Goal: Information Seeking & Learning: Check status

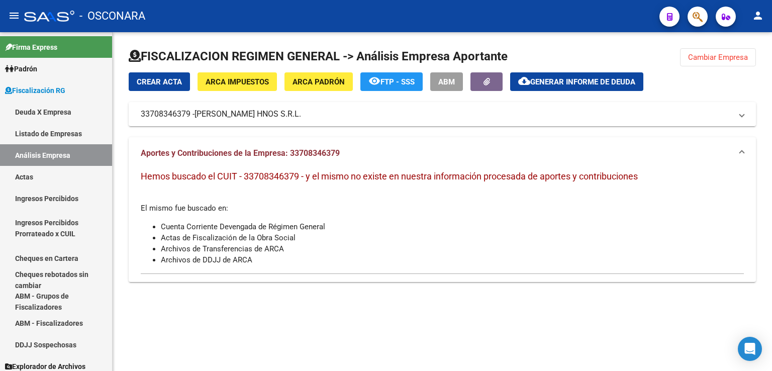
click at [705, 59] on span "Cambiar Empresa" at bounding box center [718, 57] width 60 height 9
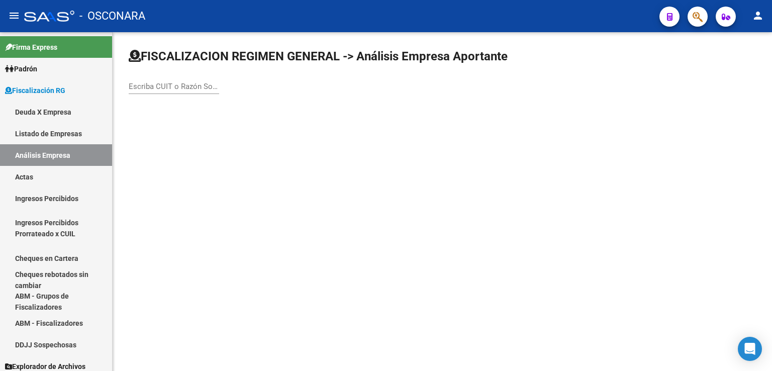
click at [194, 84] on input "Escriba CUIT o Razón Social para buscar" at bounding box center [174, 86] width 90 height 9
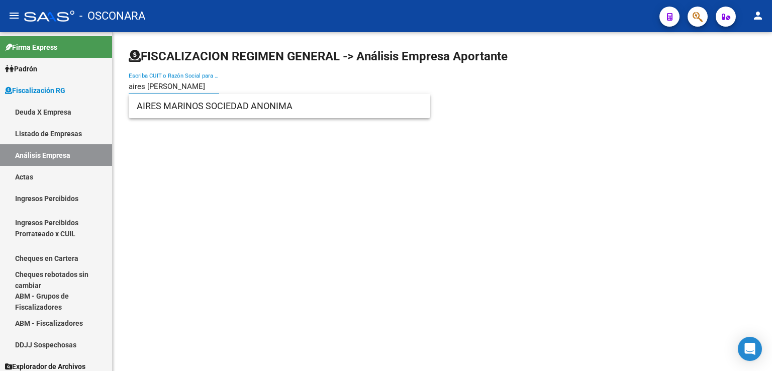
type input "aires [PERSON_NAME]"
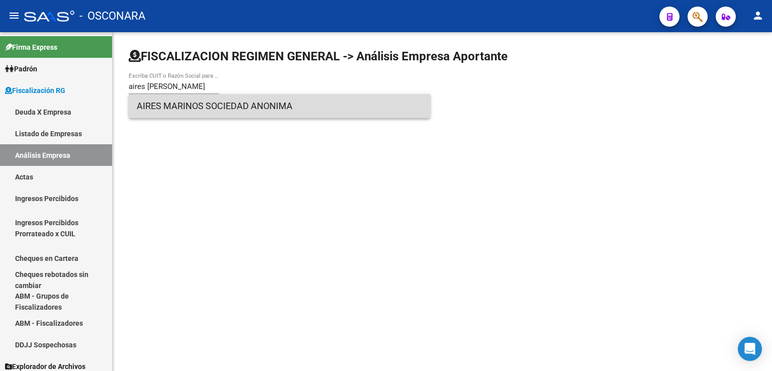
click at [175, 105] on span "AIRES MARINOS SOCIEDAD ANONIMA" at bounding box center [279, 106] width 285 height 24
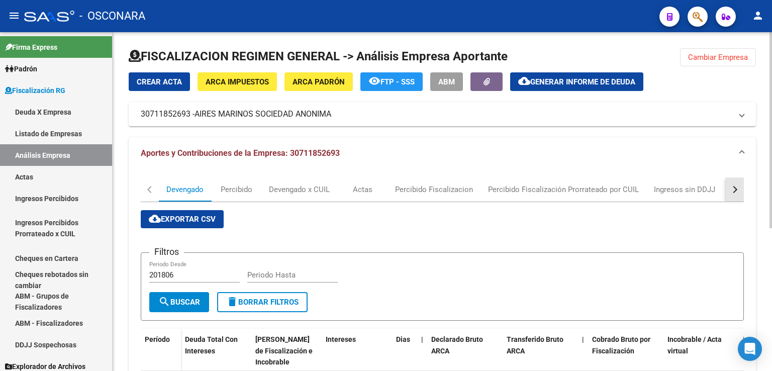
click at [733, 193] on button "button" at bounding box center [734, 189] width 18 height 24
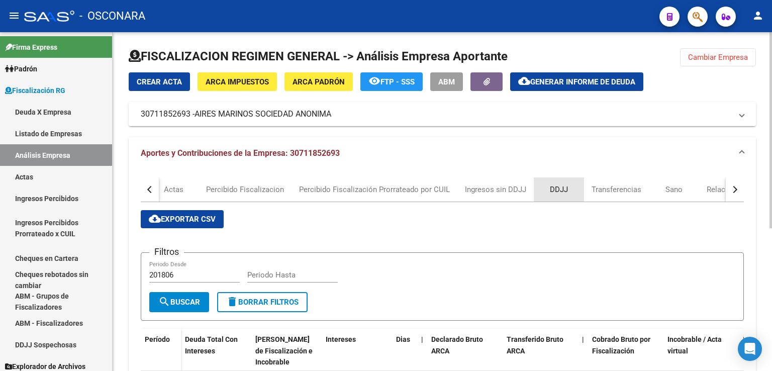
click at [563, 186] on div "DDJJ" at bounding box center [559, 189] width 18 height 11
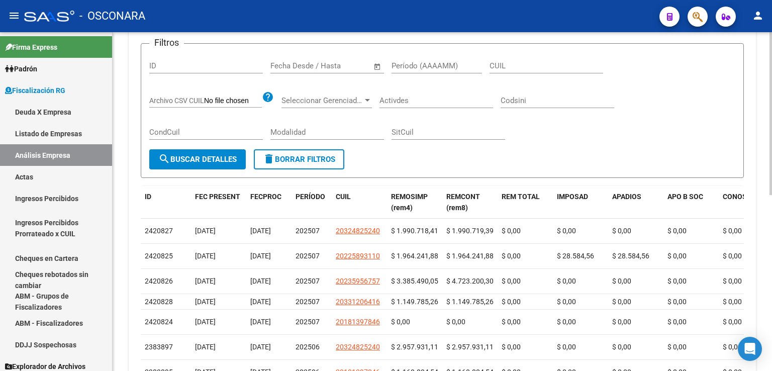
scroll to position [164, 0]
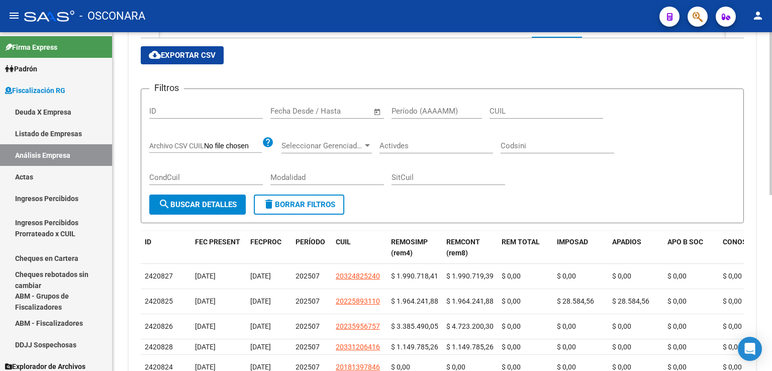
click at [185, 58] on span "cloud_download Exportar CSV" at bounding box center [182, 55] width 67 height 9
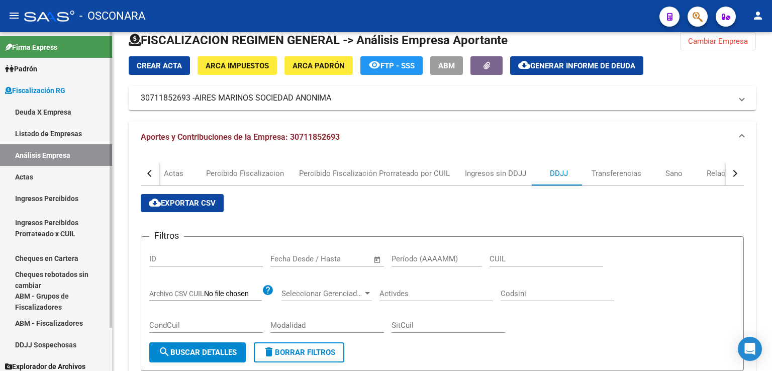
scroll to position [0, 0]
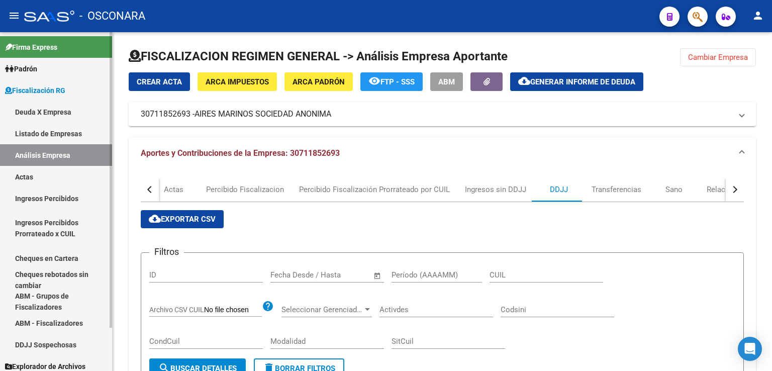
click at [43, 64] on link "Padrón" at bounding box center [56, 69] width 112 height 22
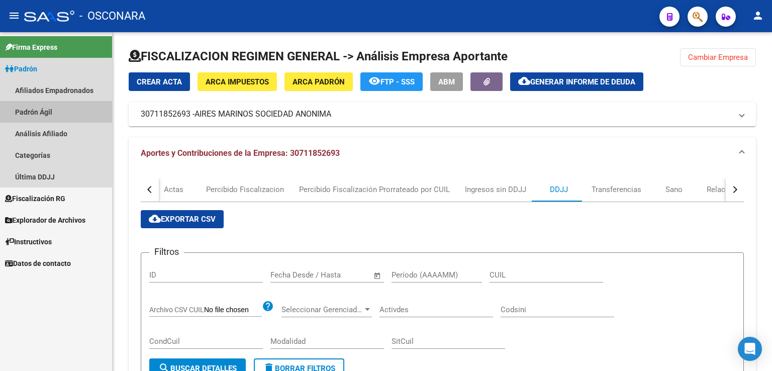
click at [45, 111] on link "Padrón Ágil" at bounding box center [56, 112] width 112 height 22
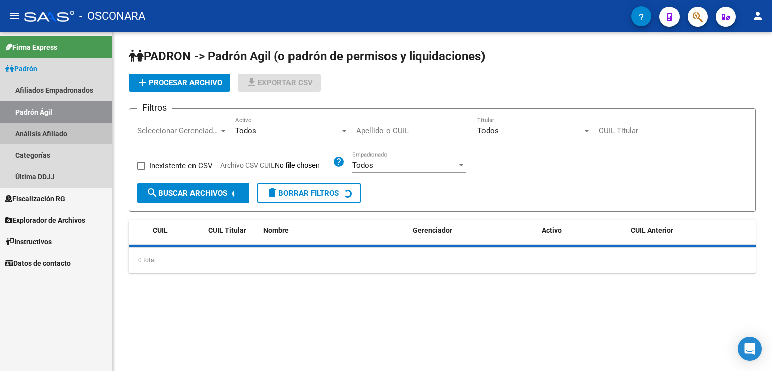
click at [42, 124] on link "Análisis Afiliado" at bounding box center [56, 134] width 112 height 22
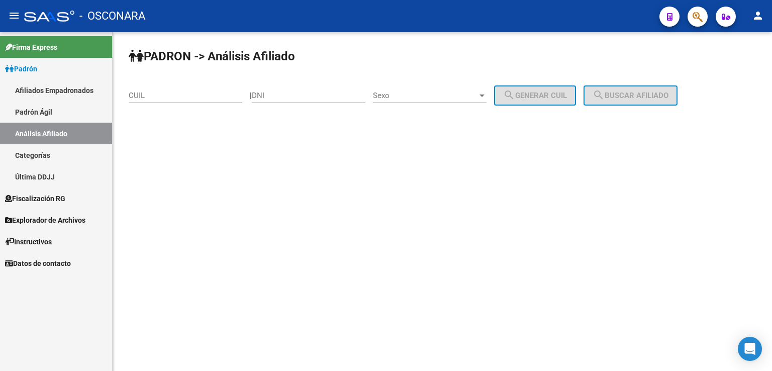
click at [155, 94] on input "CUIL" at bounding box center [186, 95] width 114 height 9
paste input "20-33120641-6"
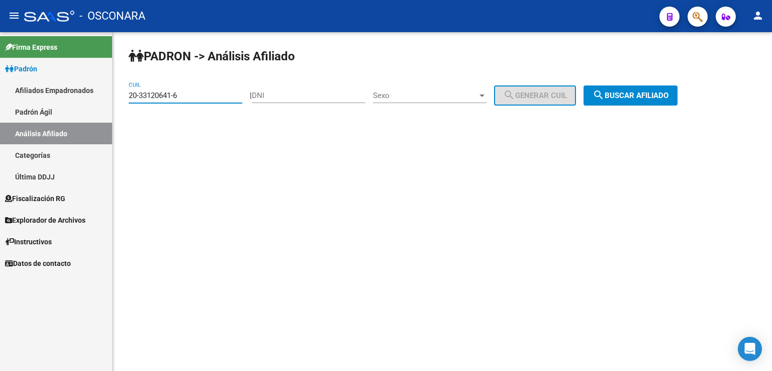
type input "20-33120641-6"
click at [624, 99] on span "search Buscar afiliado" at bounding box center [630, 95] width 76 height 9
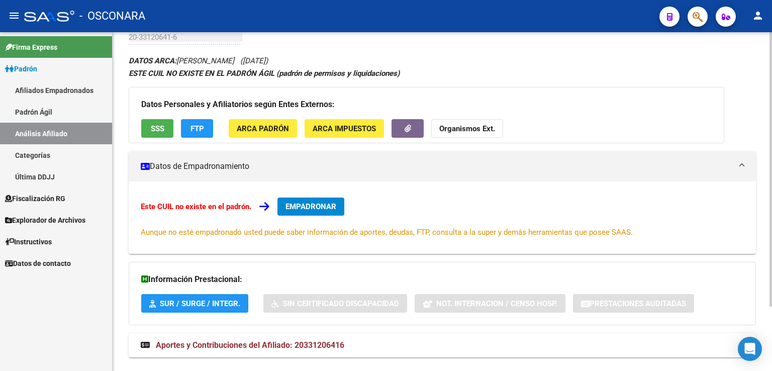
scroll to position [80, 0]
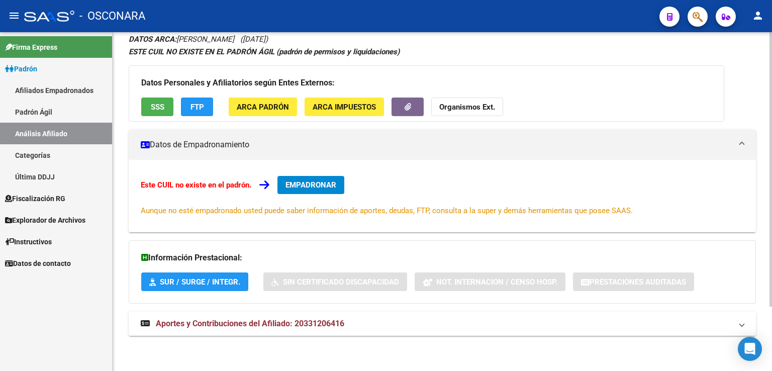
click at [306, 320] on span "Aportes y Contribuciones del Afiliado: 20331206416" at bounding box center [250, 324] width 188 height 10
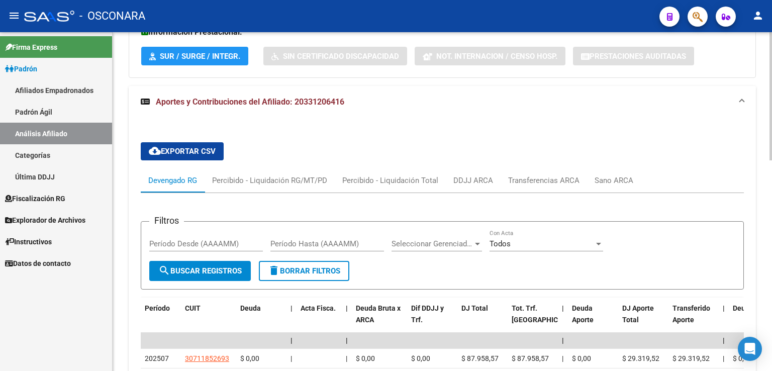
scroll to position [289, 0]
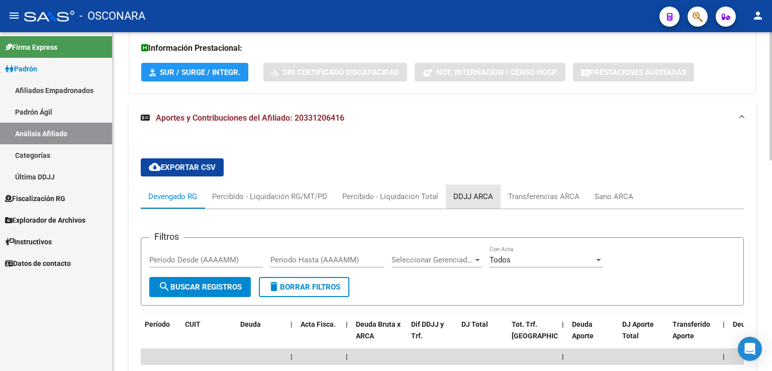
click at [462, 197] on div "DDJJ ARCA" at bounding box center [473, 196] width 40 height 11
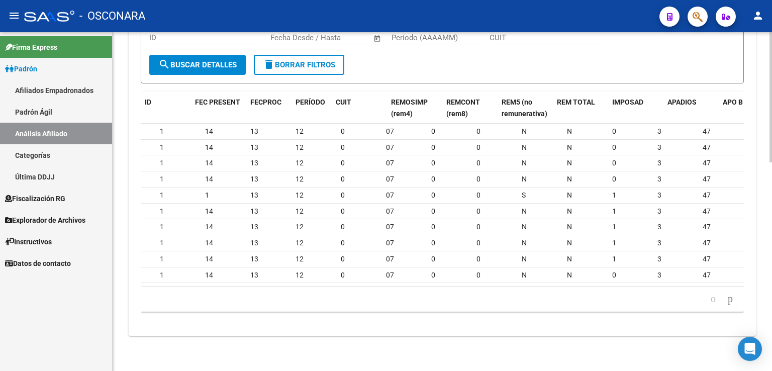
scroll to position [0, 0]
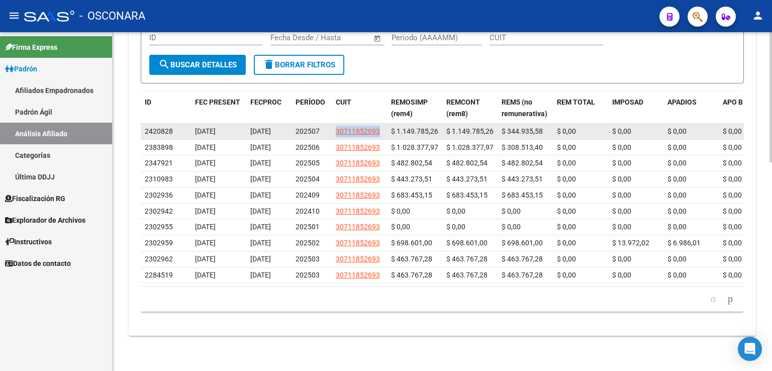
drag, startPoint x: 360, startPoint y: 126, endPoint x: 378, endPoint y: 134, distance: 19.8
click at [378, 134] on datatable-body-cell "30711852693" at bounding box center [359, 132] width 55 height 16
copy span "30711852693"
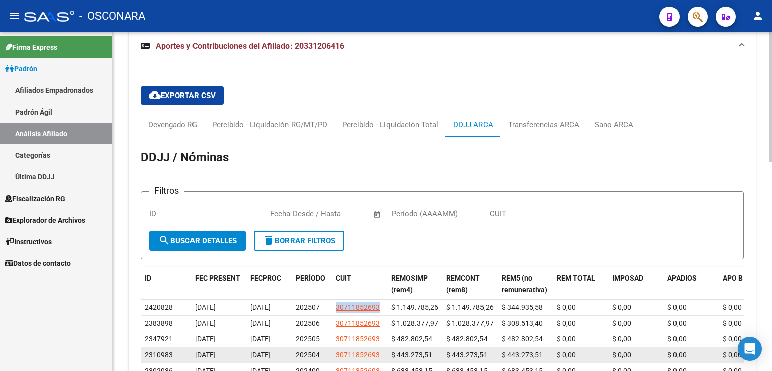
scroll to position [340, 0]
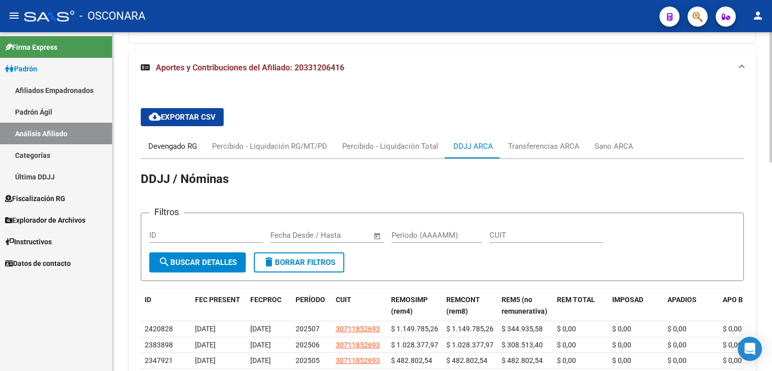
click at [180, 145] on div "Devengado RG" at bounding box center [172, 146] width 49 height 11
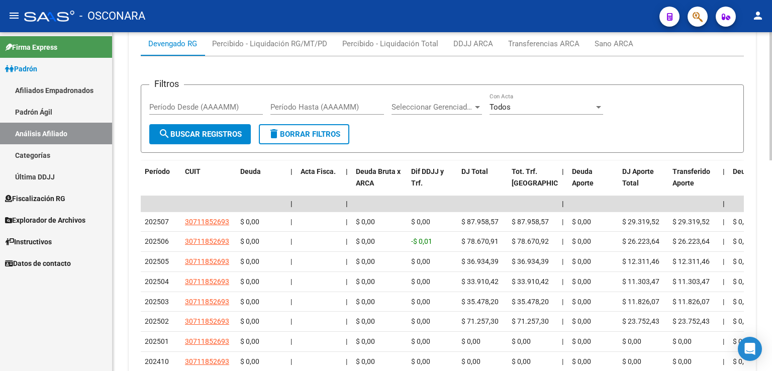
scroll to position [289, 0]
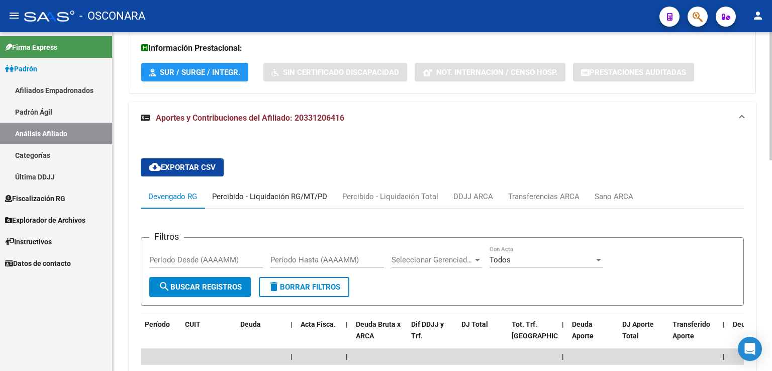
click at [249, 199] on div "Percibido - Liquidación RG/MT/PD" at bounding box center [269, 196] width 115 height 11
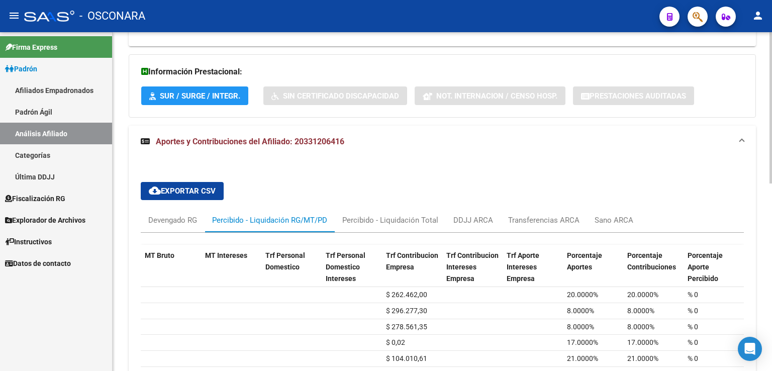
scroll to position [219, 0]
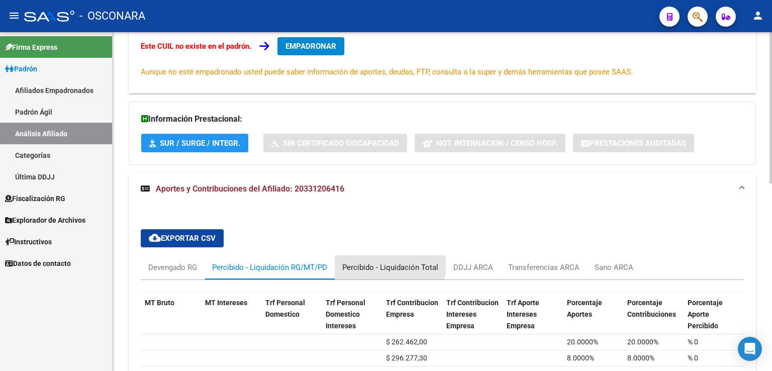
click at [374, 262] on div "Percibido - Liquidación Total" at bounding box center [390, 267] width 96 height 11
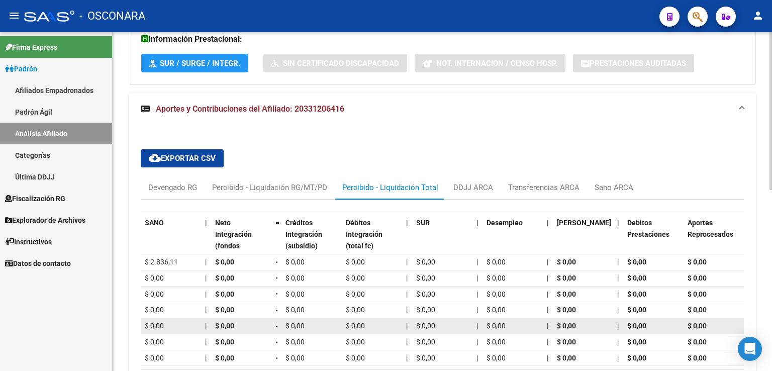
scroll to position [287, 0]
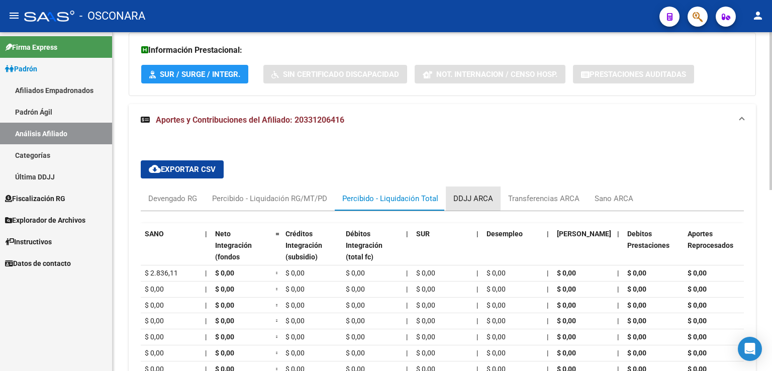
click at [468, 195] on div "DDJJ ARCA" at bounding box center [473, 198] width 40 height 11
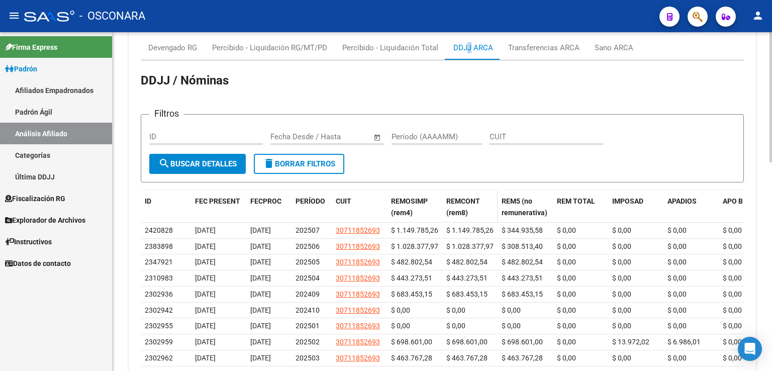
scroll to position [388, 0]
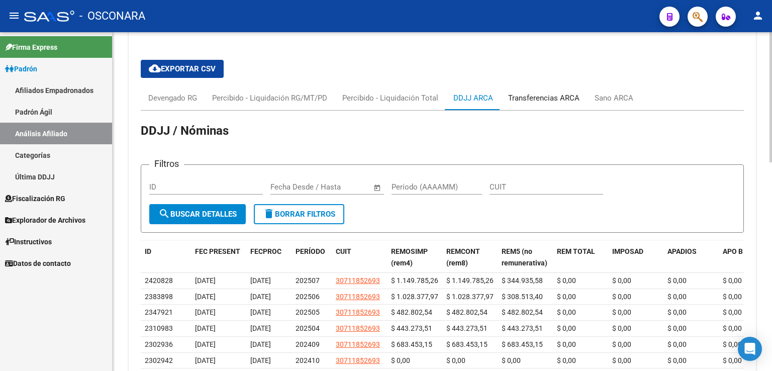
click at [533, 95] on div "Transferencias ARCA" at bounding box center [543, 97] width 71 height 11
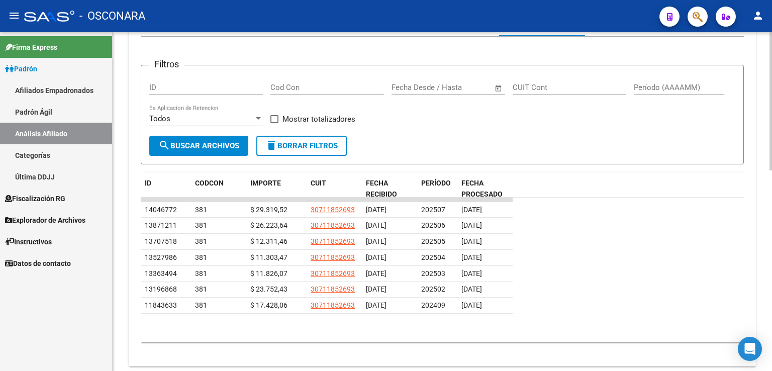
scroll to position [488, 0]
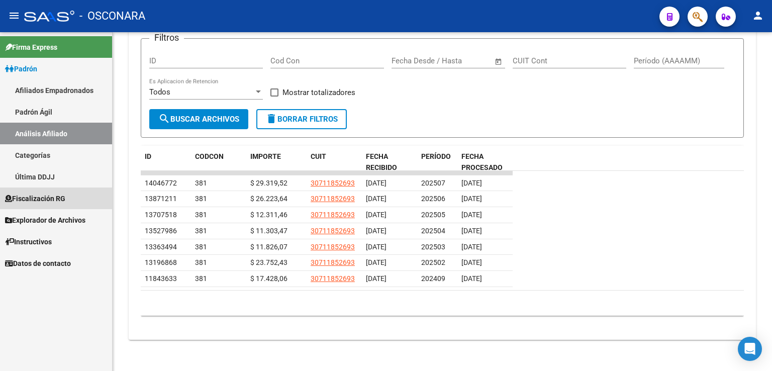
click at [58, 195] on span "Fiscalización RG" at bounding box center [35, 198] width 60 height 11
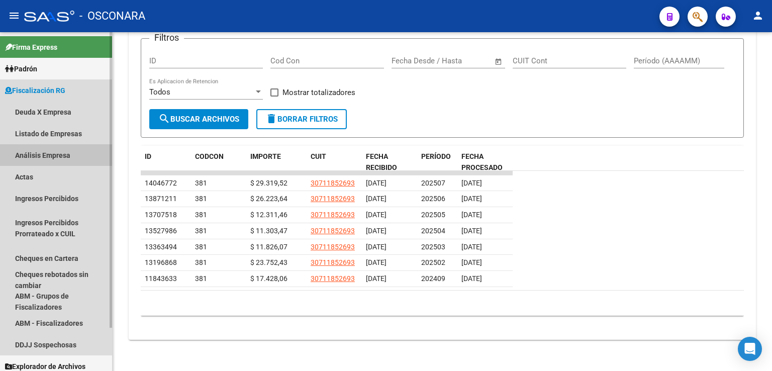
click at [51, 153] on link "Análisis Empresa" at bounding box center [56, 155] width 112 height 22
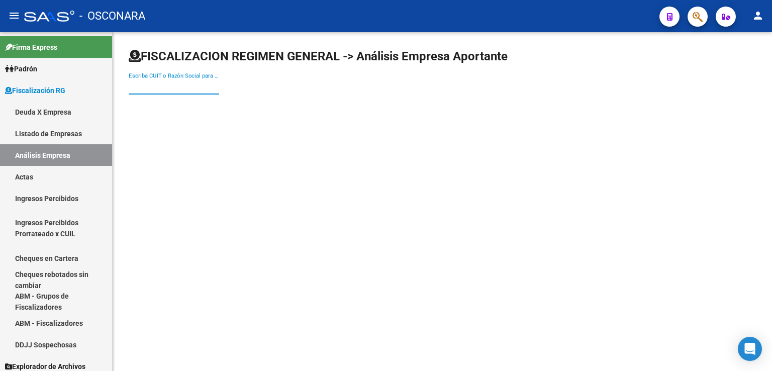
click at [177, 87] on input "Escriba CUIT o Razón Social para buscar" at bounding box center [174, 86] width 90 height 9
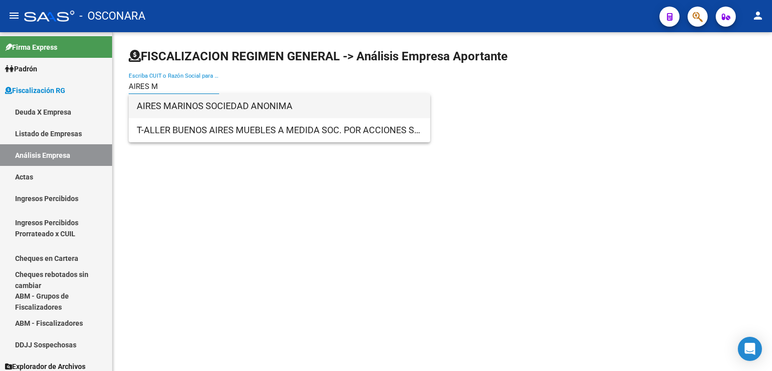
type input "AIRES M"
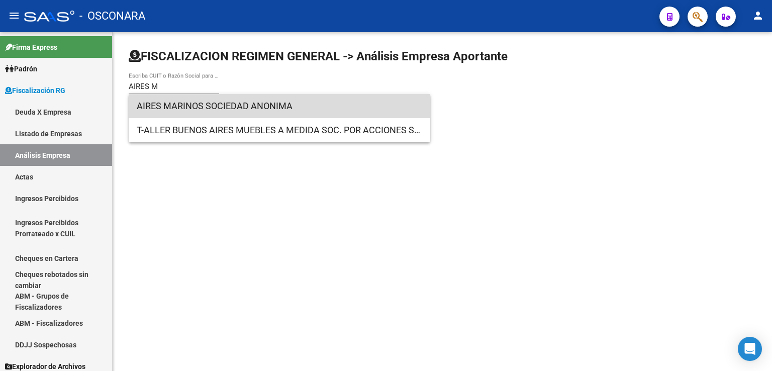
click at [189, 112] on span "AIRES MARINOS SOCIEDAD ANONIMA" at bounding box center [279, 106] width 285 height 24
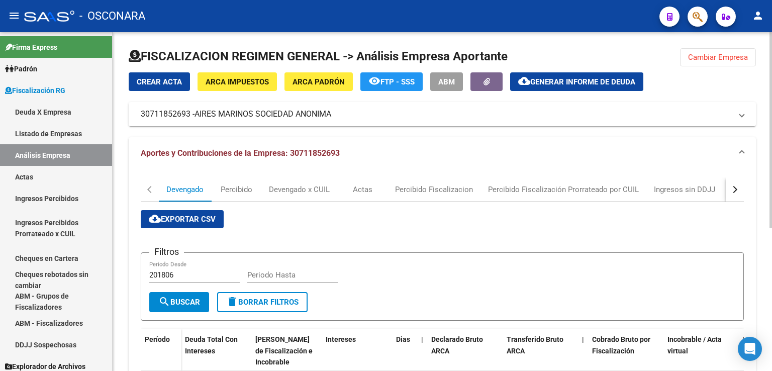
click at [742, 191] on button "button" at bounding box center [734, 189] width 18 height 24
click at [504, 184] on div "DDJJ" at bounding box center [501, 189] width 18 height 11
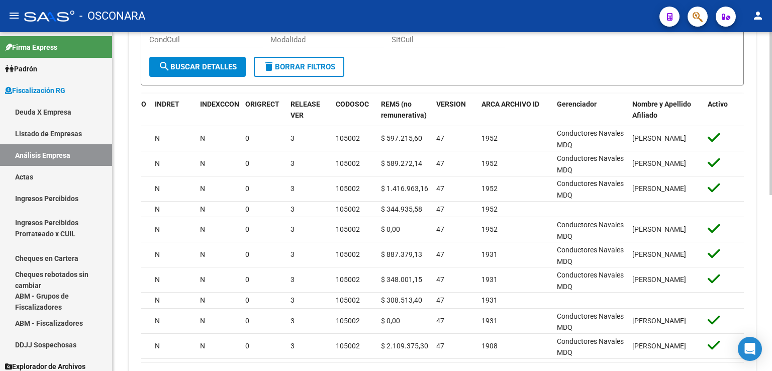
scroll to position [0, 593]
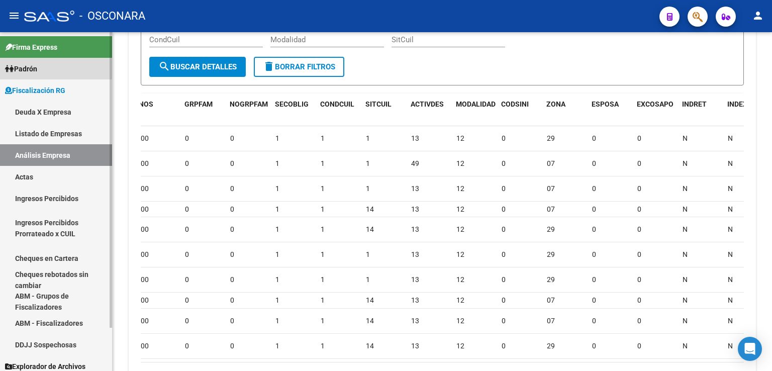
click at [42, 60] on link "Padrón" at bounding box center [56, 69] width 112 height 22
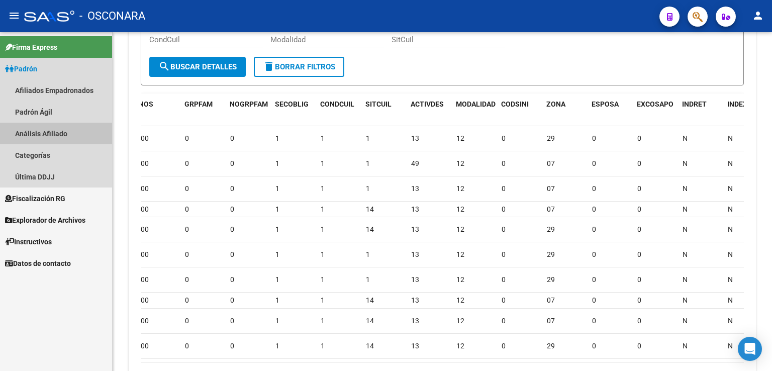
click at [60, 136] on link "Análisis Afiliado" at bounding box center [56, 134] width 112 height 22
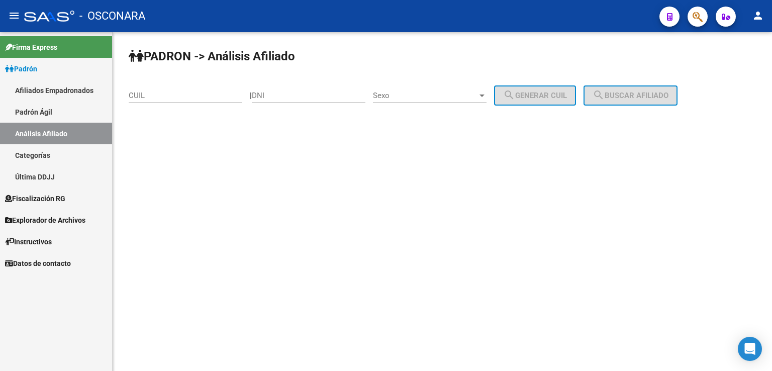
click at [155, 95] on input "CUIL" at bounding box center [186, 95] width 114 height 9
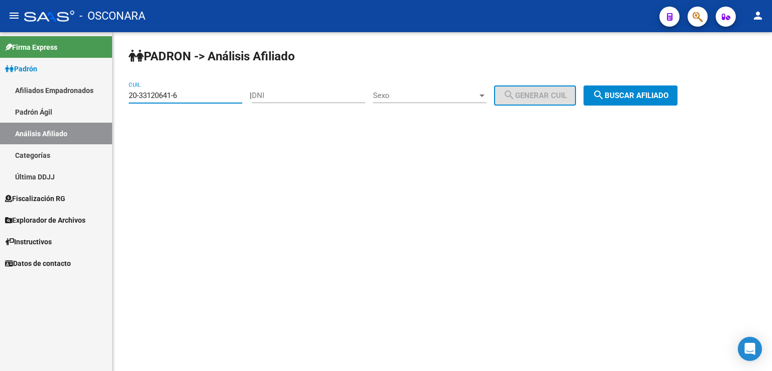
type input "20-33120641-6"
click at [645, 91] on span "search Buscar afiliado" at bounding box center [630, 95] width 76 height 9
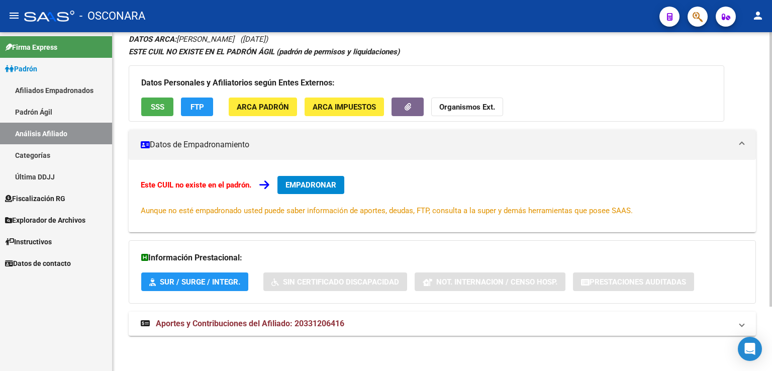
scroll to position [30, 0]
